Goal: Communication & Community: Ask a question

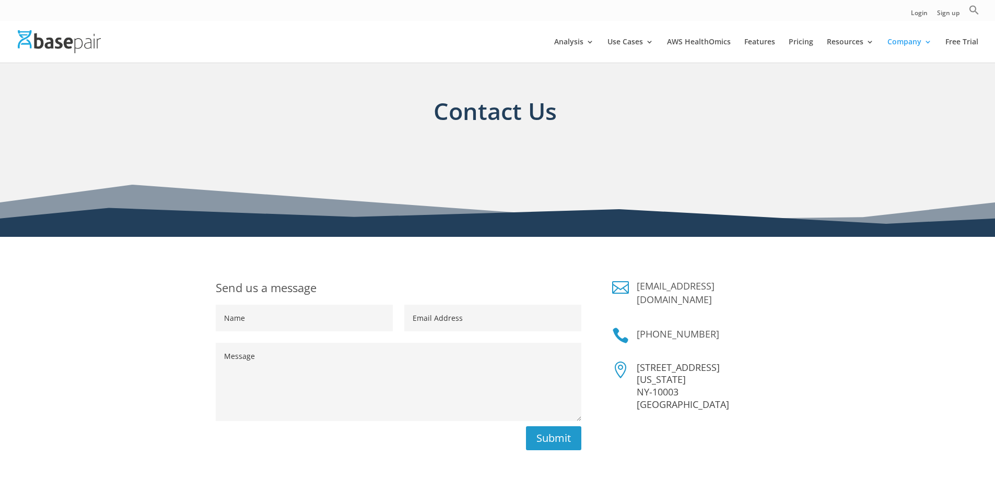
click at [254, 329] on input "Name" at bounding box center [304, 318] width 177 height 27
type input "[PERSON_NAME]"
type input "[PERSON_NAME][EMAIL_ADDRESS][PERSON_NAME][DOMAIN_NAME]"
click at [269, 391] on textarea "Message" at bounding box center [399, 382] width 366 height 78
paste textarea "Hi Team, Noticed you're at ASHG Annual Meeting! Would you like the attendee lis…"
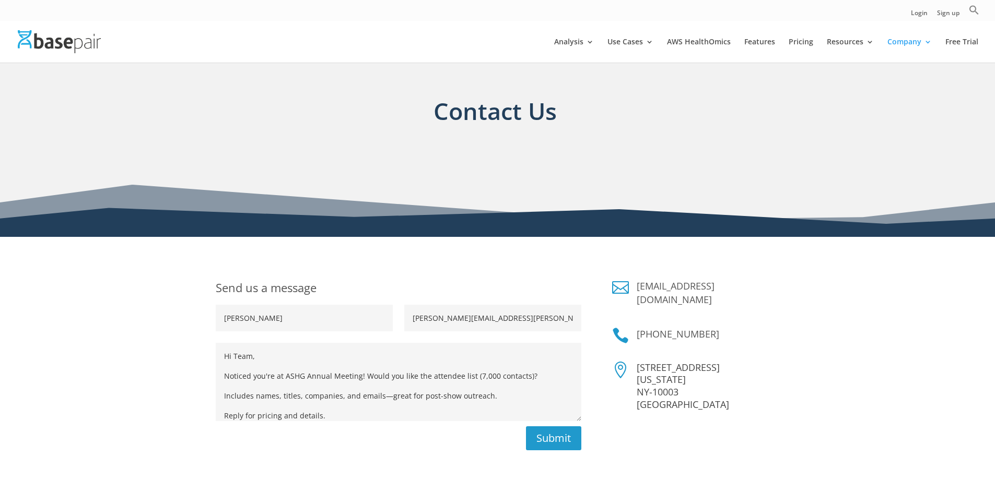
scroll to position [59, 0]
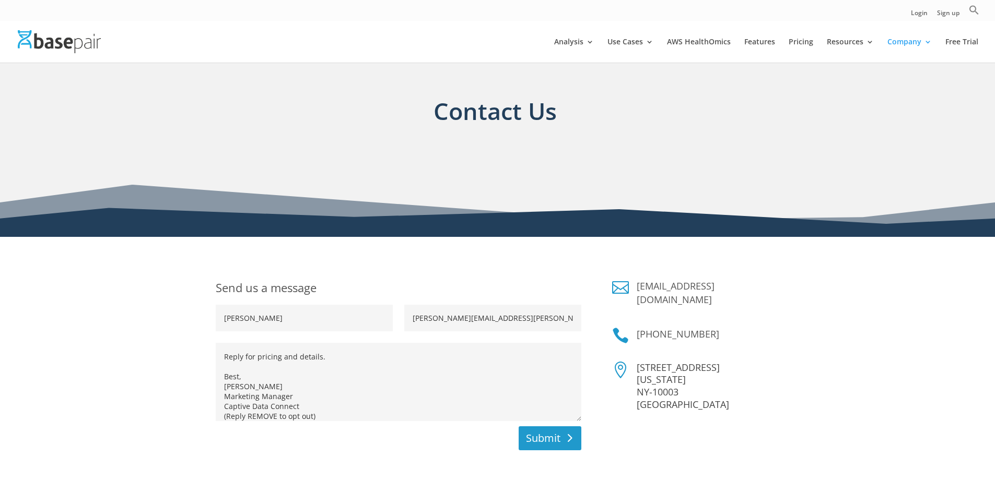
type textarea "Hi Team, Noticed you're at ASHG Annual Meeting! Would you like the attendee lis…"
click at [557, 446] on button "Submit" at bounding box center [550, 439] width 63 height 24
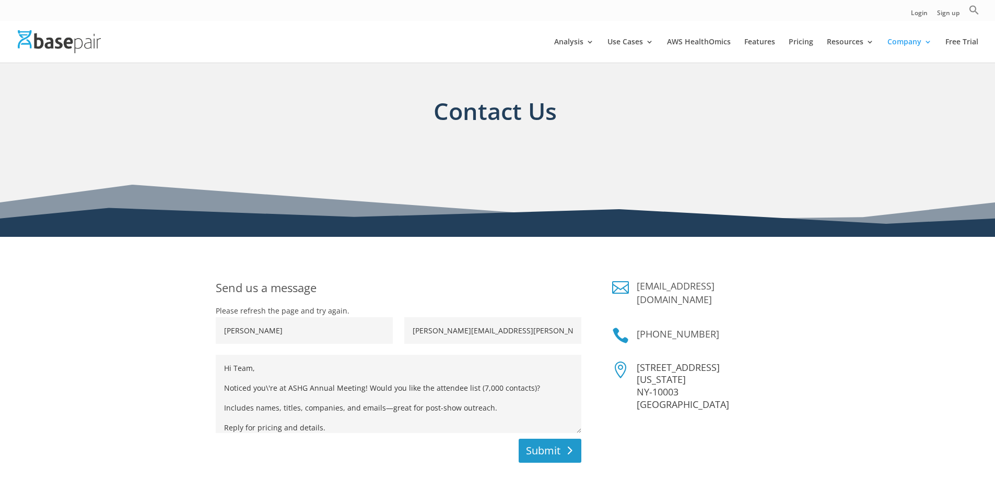
click at [560, 455] on button "Submit" at bounding box center [550, 451] width 63 height 24
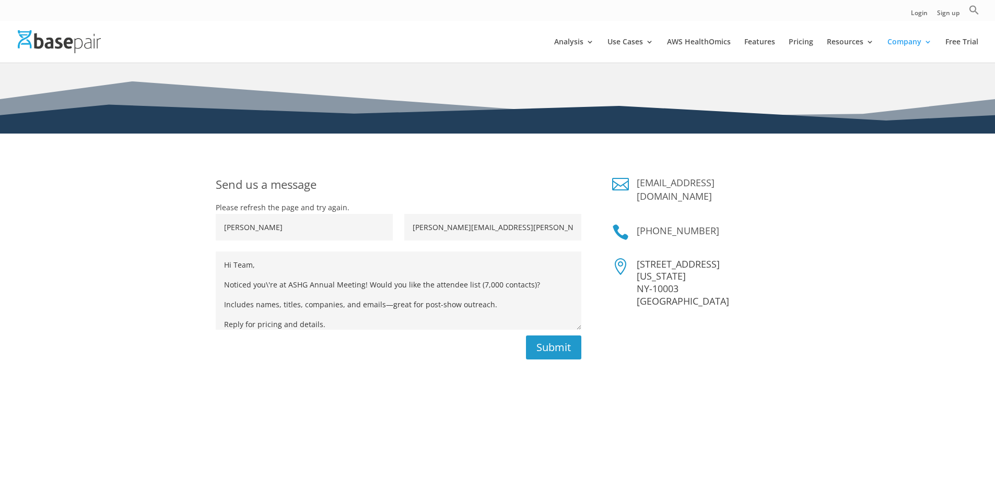
scroll to position [104, 0]
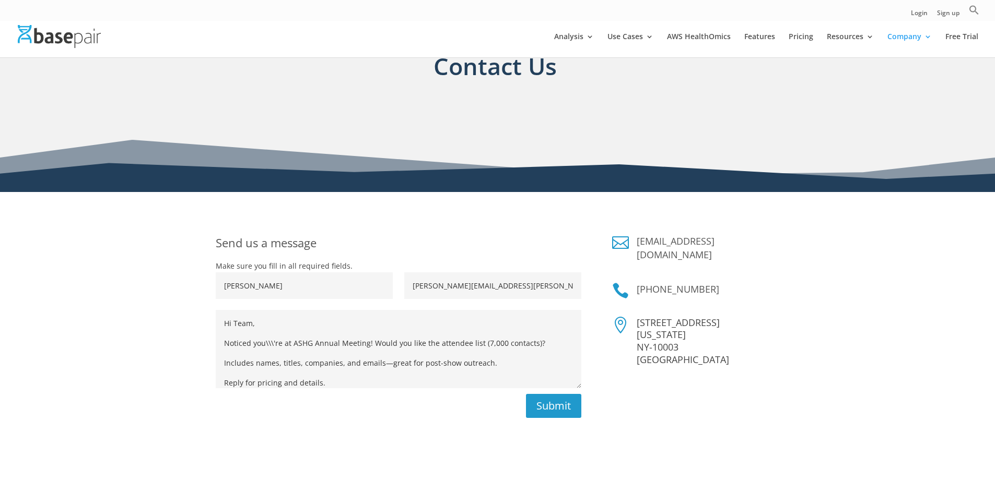
scroll to position [52, 0]
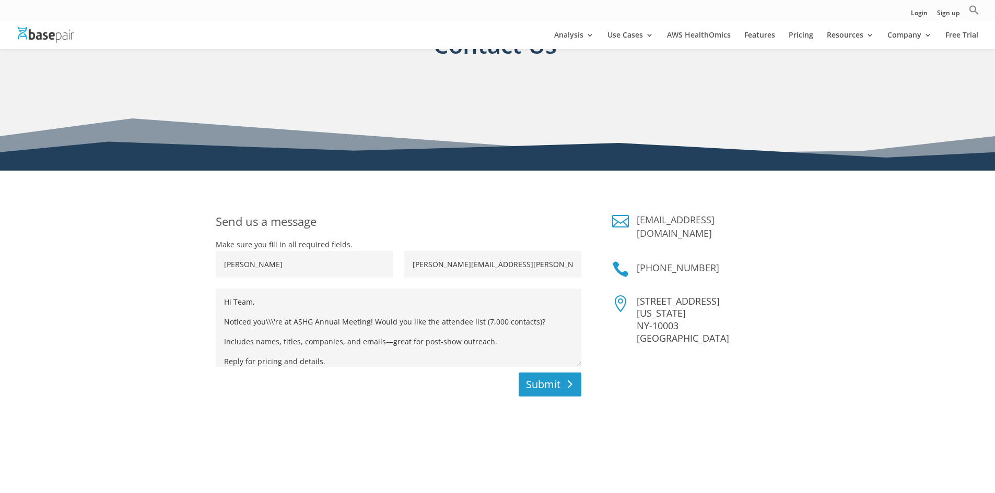
click at [539, 395] on button "Submit" at bounding box center [550, 385] width 63 height 24
